Goal: Navigation & Orientation: Find specific page/section

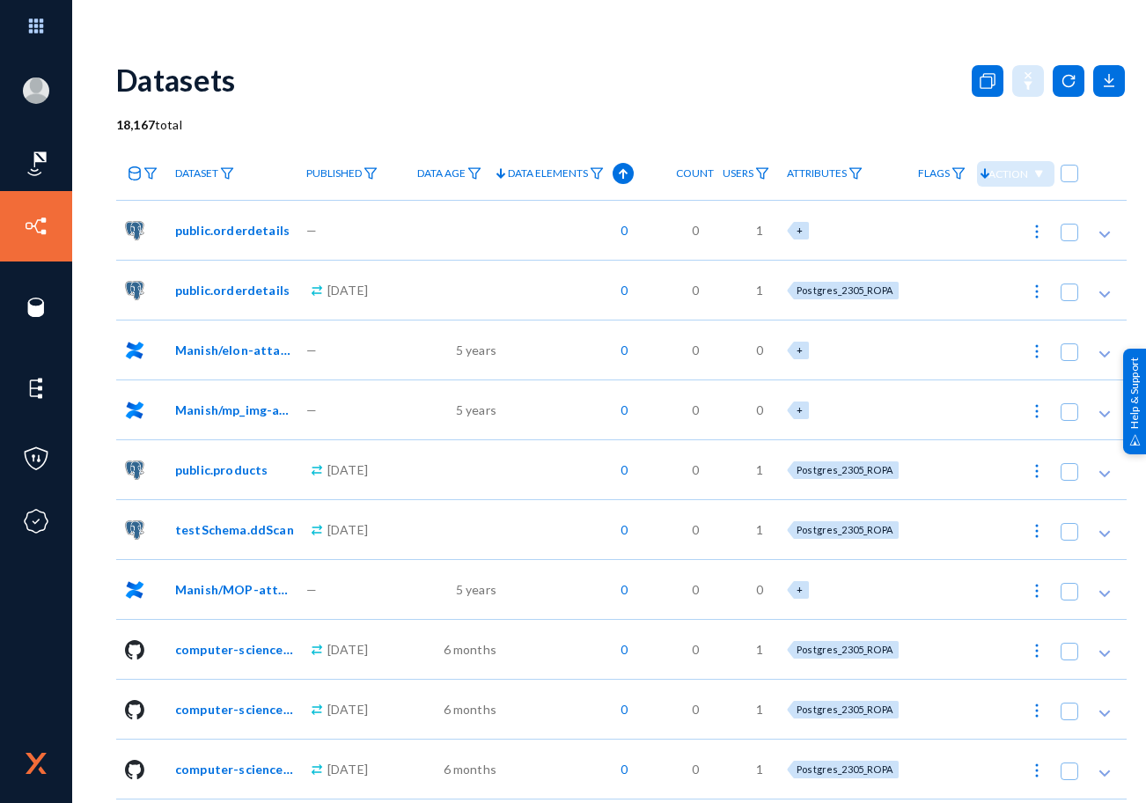
click at [822, 59] on div "Datasets" at bounding box center [621, 79] width 1010 height 71
click at [913, 71] on div "Datasets" at bounding box center [621, 79] width 1010 height 71
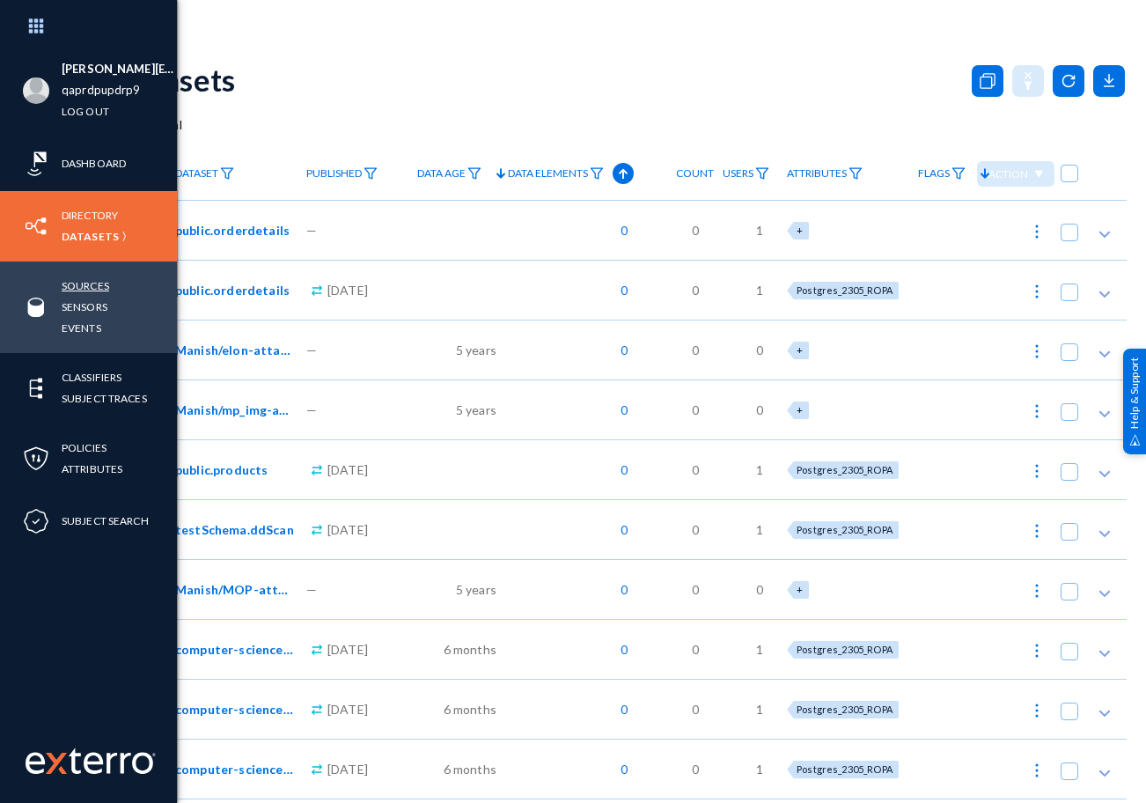
click at [87, 286] on link "Sources" at bounding box center [86, 286] width 48 height 20
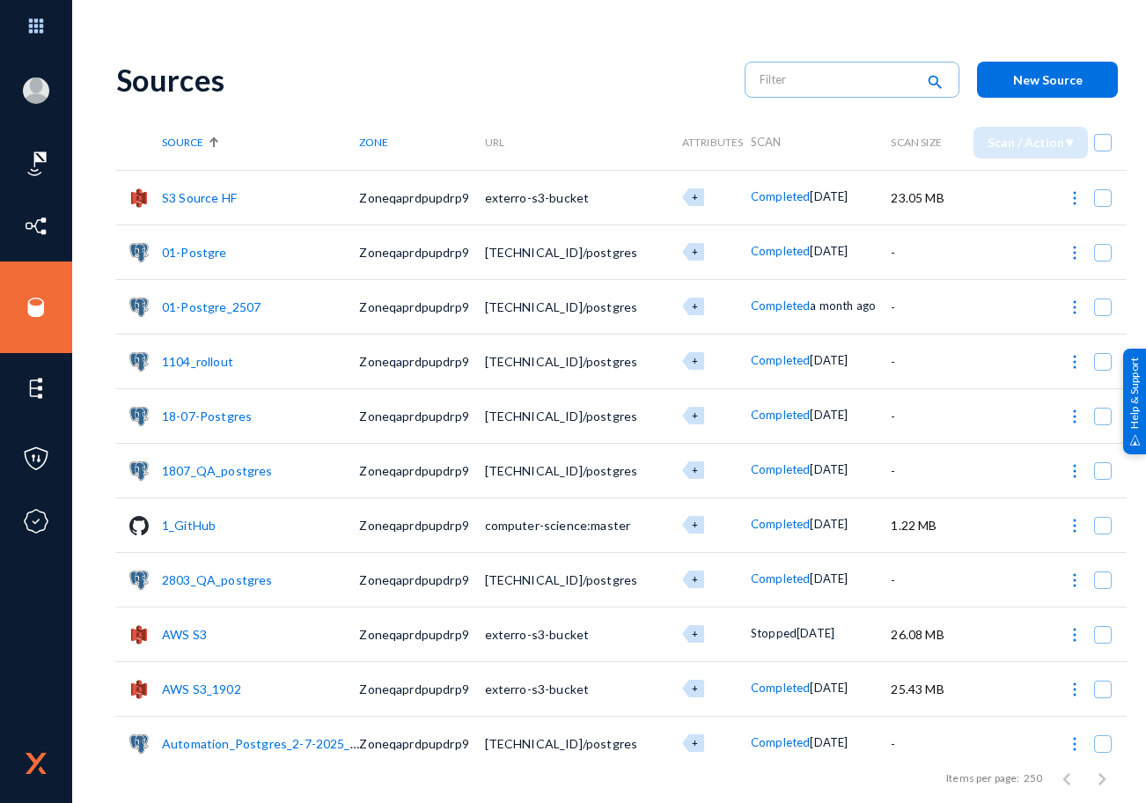
click at [313, 59] on div "Sources search New Source" at bounding box center [621, 79] width 1010 height 71
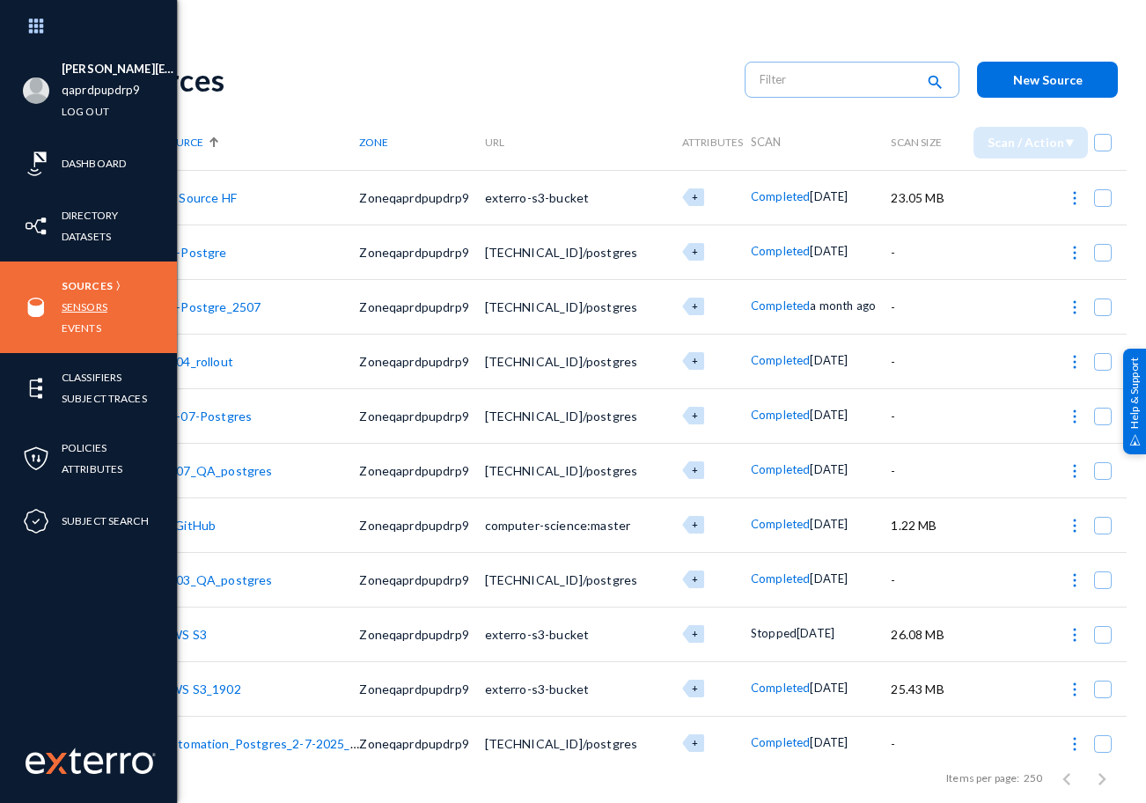
click at [83, 312] on link "Sensors" at bounding box center [85, 307] width 46 height 20
